Goal: Find contact information: Find contact information

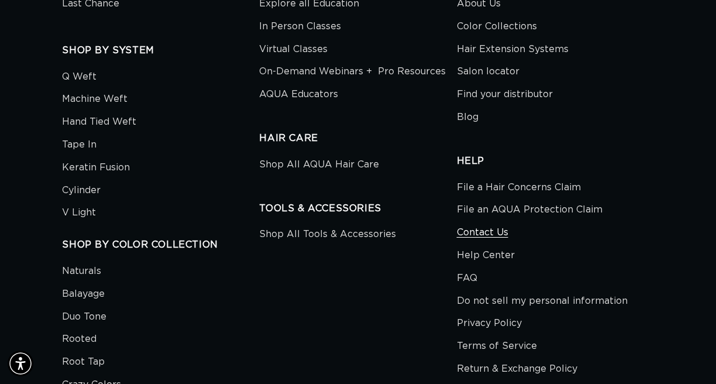
scroll to position [0, 1267]
click at [488, 221] on link "Contact Us" at bounding box center [483, 232] width 52 height 23
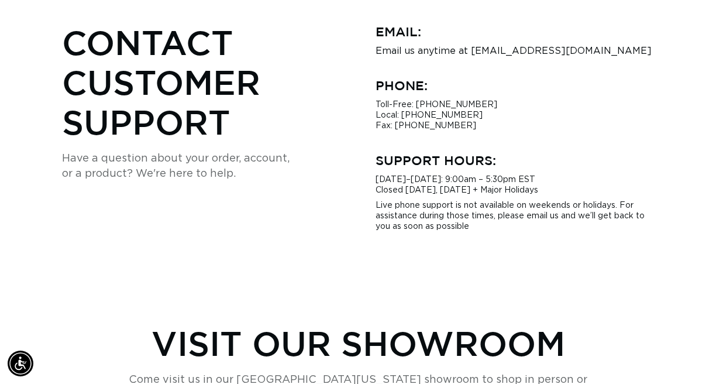
scroll to position [0, 633]
drag, startPoint x: 470, startPoint y: 33, endPoint x: 648, endPoint y: 50, distance: 178.7
click at [648, 50] on div "Email: Email us anytime at [EMAIL_ADDRESS][DOMAIN_NAME] Phone: Toll-Free: [PHON…" at bounding box center [515, 127] width 279 height 210
copy div "[EMAIL_ADDRESS][DOMAIN_NAME]"
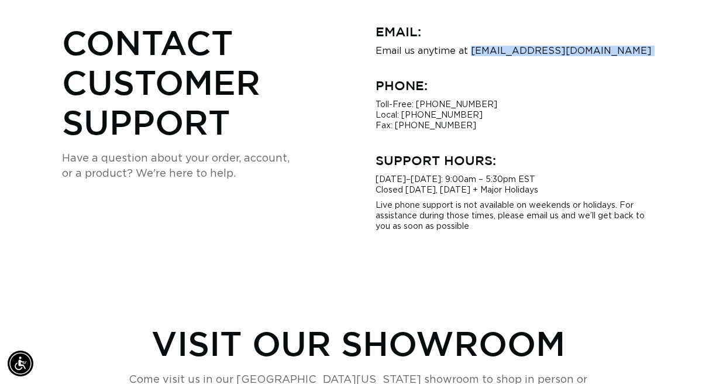
scroll to position [0, 633]
